Goal: Task Accomplishment & Management: Manage account settings

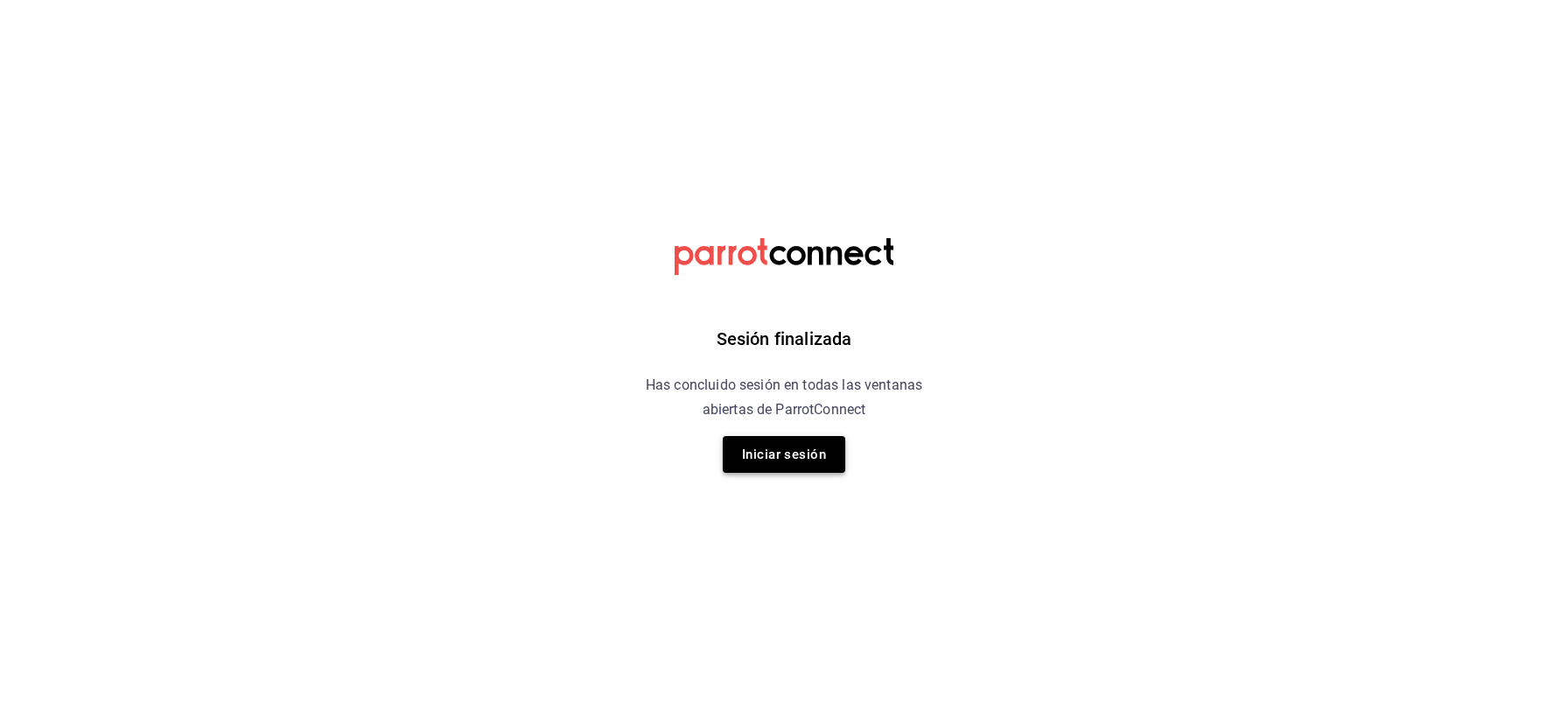
click at [802, 453] on button "Iniciar sesión" at bounding box center [784, 454] width 122 height 37
